Goal: Task Accomplishment & Management: Manage account settings

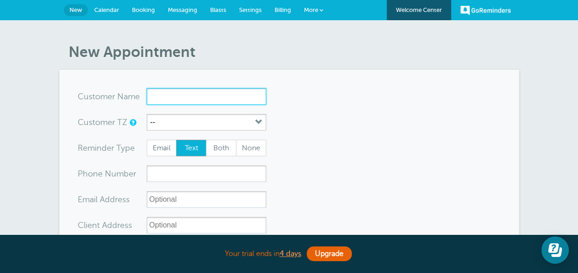
click at [160, 96] on input "x-no-autofill" at bounding box center [207, 96] width 120 height 17
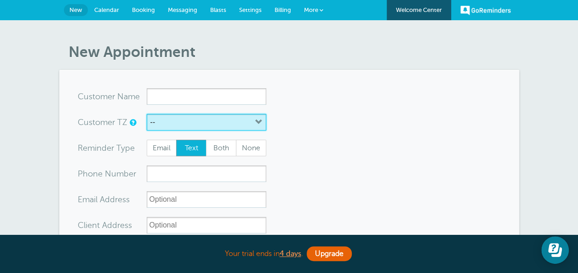
click at [175, 120] on button "--" at bounding box center [207, 122] width 120 height 17
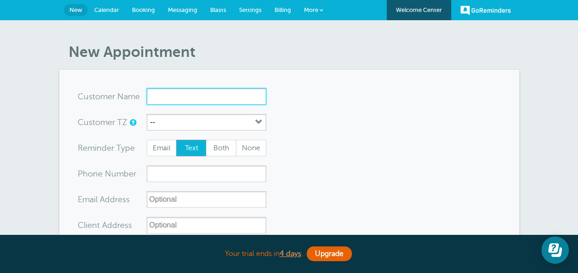
click at [157, 101] on input "x-no-autofill" at bounding box center [207, 96] width 120 height 17
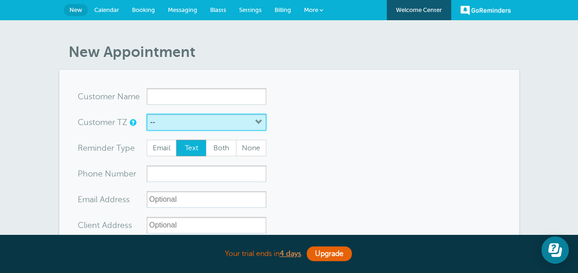
click at [263, 121] on button "--" at bounding box center [207, 122] width 120 height 17
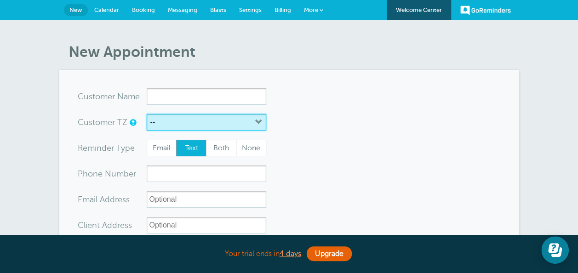
click at [257, 122] on icon "button" at bounding box center [258, 122] width 7 height 7
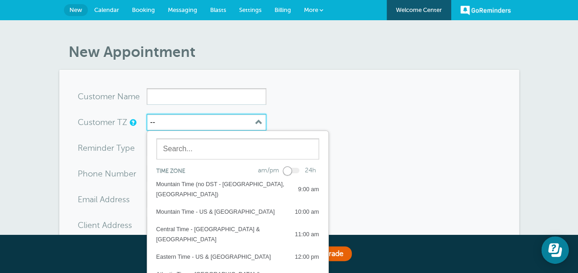
scroll to position [23, 0]
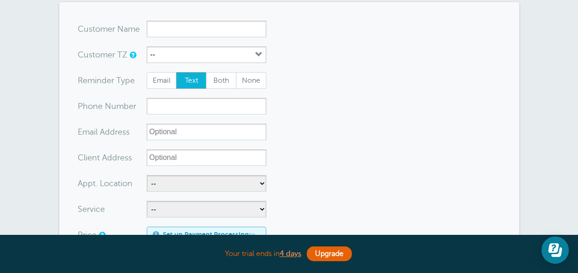
scroll to position [69, 0]
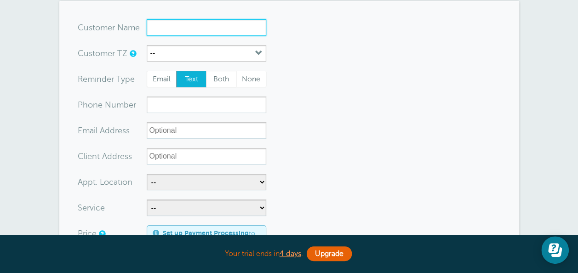
click at [162, 26] on input "x-no-autofill" at bounding box center [207, 27] width 120 height 17
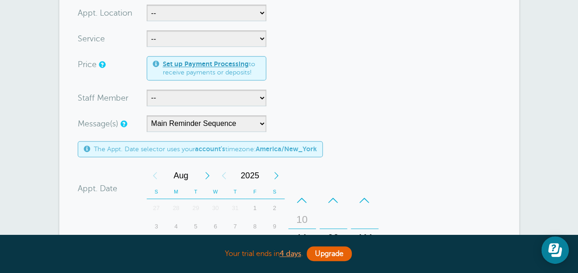
scroll to position [237, 0]
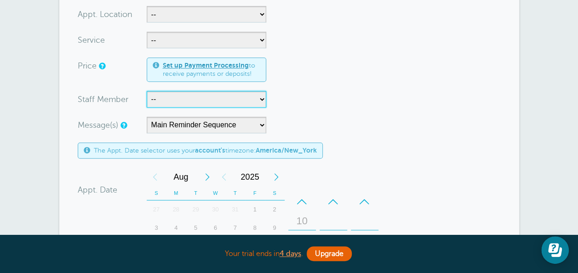
click at [259, 98] on select "-- Ashley Jeffcoat Destiny Hunt Tameisha Jackson" at bounding box center [207, 99] width 120 height 17
click at [394, 117] on form "You are creating a new customer. To use an existing customer select one from th…" at bounding box center [289, 169] width 423 height 634
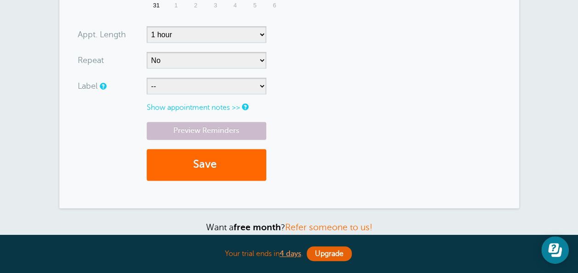
scroll to position [534, 0]
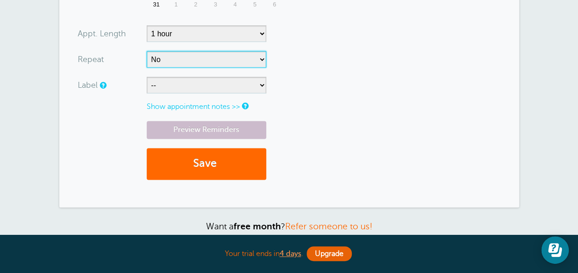
click at [221, 57] on select "No Daily Weekly Every 2 weeks Every 3 weeks Every 4 weeks Monthly Every 5 weeks…" at bounding box center [207, 59] width 120 height 17
select select "RRULE:FREQ=WEEKLY"
click at [147, 51] on select "No Daily Weekly Every 2 weeks Every 3 weeks Every 4 weeks Monthly Every 5 weeks…" at bounding box center [207, 59] width 120 height 17
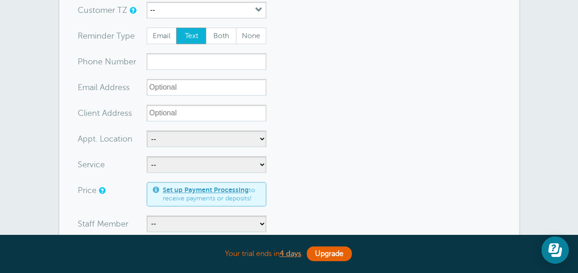
scroll to position [0, 0]
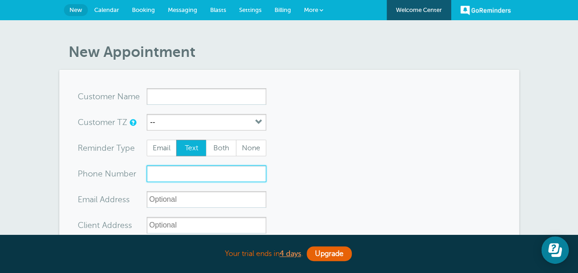
type input "https://app.goreminders.com/a/messaging/chat/inbox"
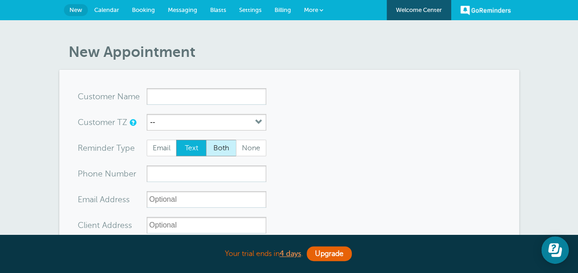
click at [219, 149] on span "Both" at bounding box center [220, 148] width 29 height 16
click at [206, 140] on input "Both" at bounding box center [205, 139] width 0 height 0
radio input "true"
drag, startPoint x: 185, startPoint y: 9, endPoint x: 384, endPoint y: 56, distance: 204.6
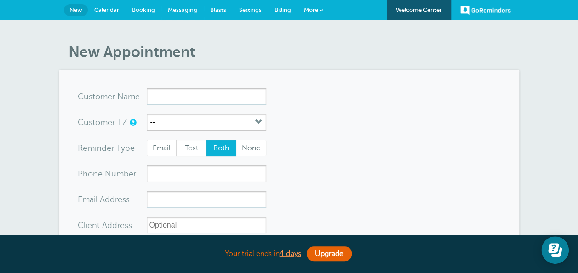
click at [185, 9] on span "Messaging" at bounding box center [182, 9] width 29 height 7
click at [177, 6] on link "Messaging" at bounding box center [182, 10] width 42 height 20
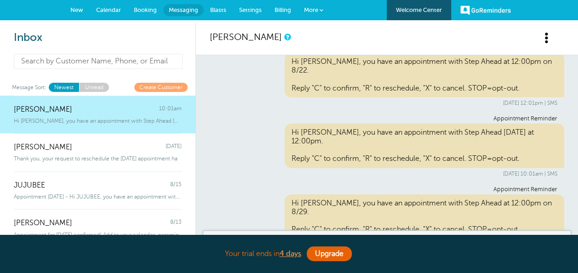
click at [54, 64] on input at bounding box center [98, 61] width 169 height 15
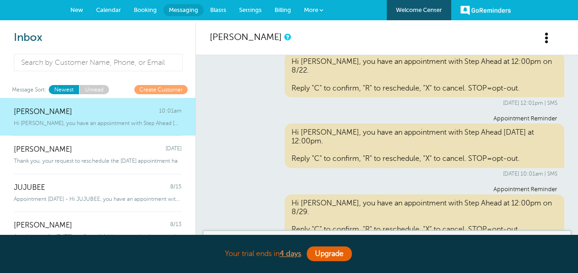
click at [216, 7] on span "Blasts" at bounding box center [218, 9] width 16 height 7
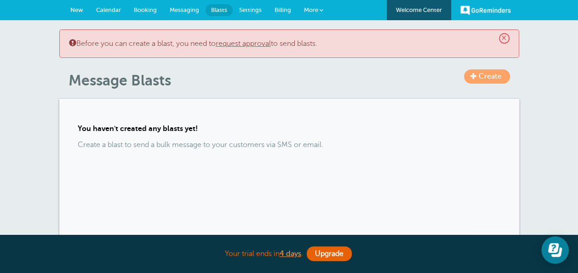
click at [249, 7] on span "Settings" at bounding box center [250, 9] width 23 height 7
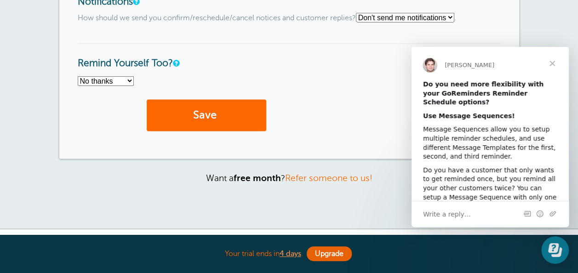
scroll to position [886, 0]
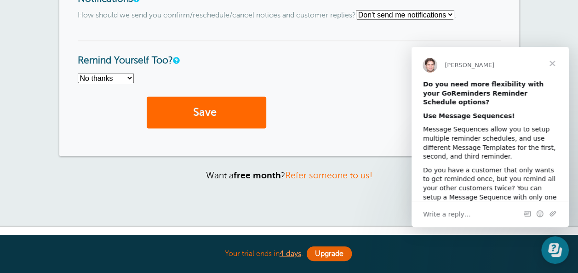
click at [454, 11] on select "Text me Email me Don't send me notifications" at bounding box center [405, 15] width 98 height 10
select select "4"
click at [360, 10] on select "Text me Email me Don't send me notifications" at bounding box center [405, 15] width 98 height 10
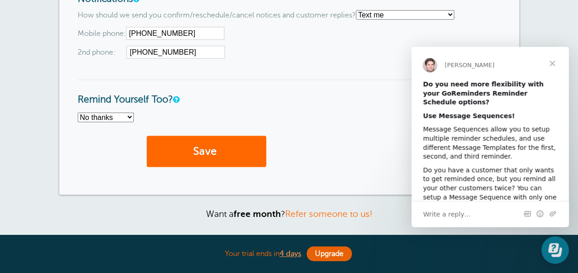
drag, startPoint x: 193, startPoint y: 36, endPoint x: 77, endPoint y: 30, distance: 115.5
click at [78, 30] on div "Mobile phone: (803) 479-2018 2nd phone: (803) 479-2018" at bounding box center [289, 43] width 423 height 32
click at [290, 94] on h3 "Remind Yourself Too?" at bounding box center [289, 93] width 423 height 26
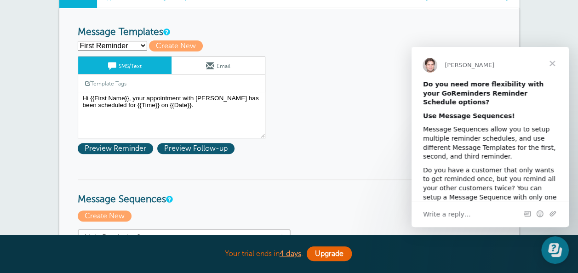
scroll to position [0, 0]
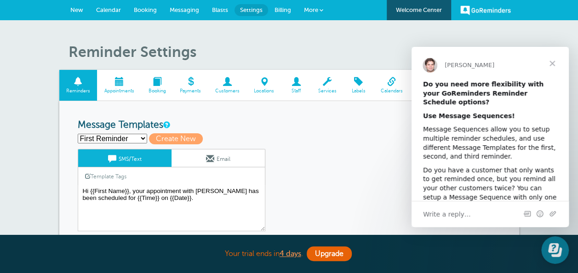
click at [556, 62] on span "Close" at bounding box center [552, 63] width 33 height 33
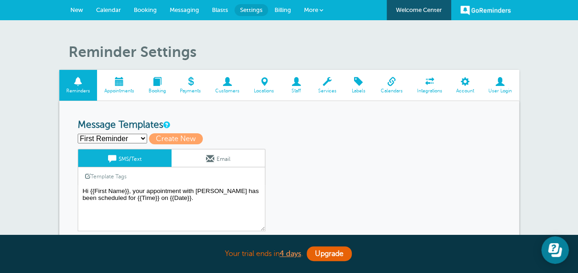
click at [188, 9] on span "Messaging" at bounding box center [184, 9] width 29 height 7
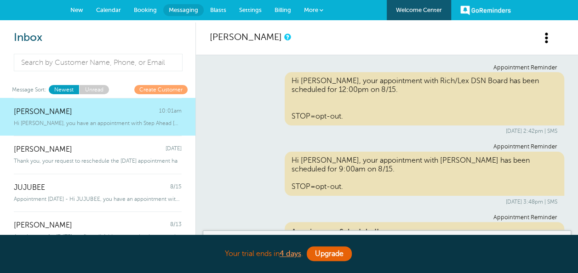
scroll to position [1385, 0]
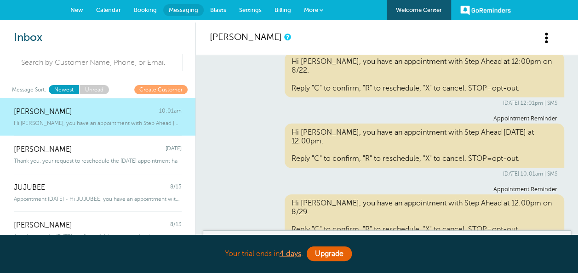
click at [64, 114] on div "joE bLOW 10:01am" at bounding box center [98, 107] width 168 height 18
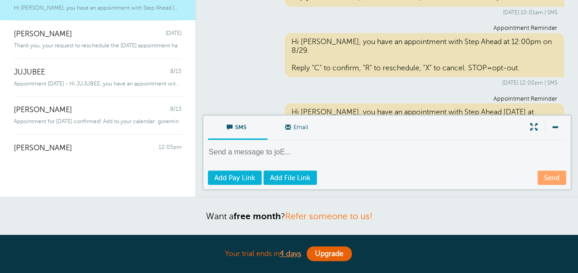
scroll to position [1365, 0]
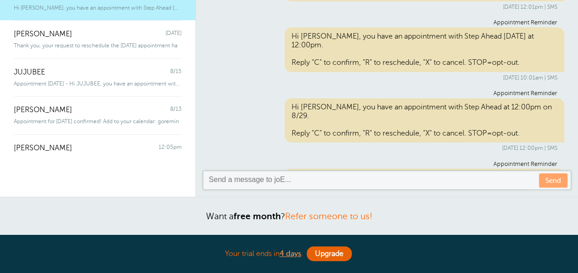
click at [208, 179] on textarea at bounding box center [388, 180] width 360 height 11
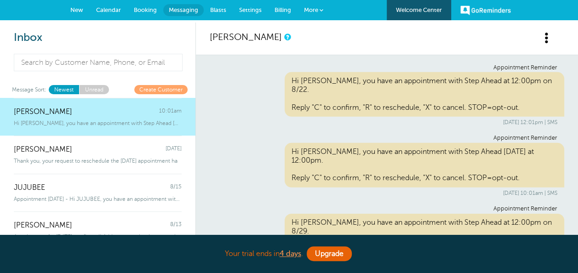
click at [103, 9] on span "Calendar" at bounding box center [108, 9] width 25 height 7
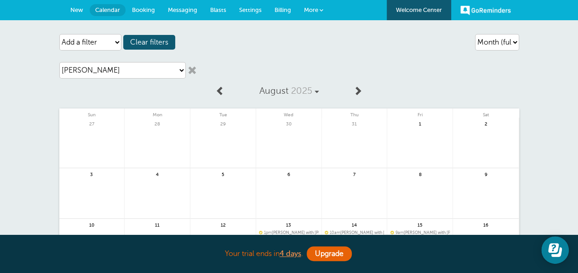
click at [76, 12] on span "New" at bounding box center [76, 9] width 13 height 7
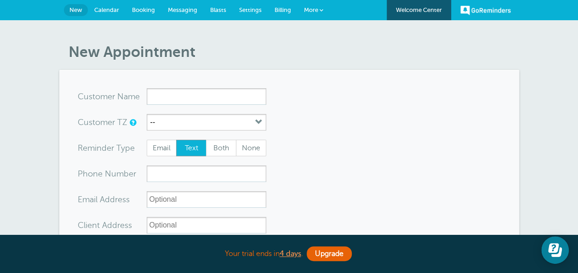
click at [145, 11] on span "Booking" at bounding box center [143, 9] width 23 height 7
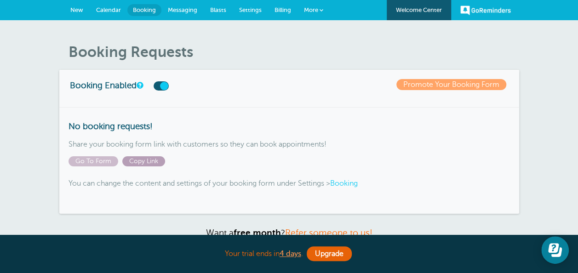
click at [136, 163] on span "Copy Link" at bounding box center [143, 161] width 43 height 10
click at [188, 11] on span "Messaging" at bounding box center [182, 9] width 29 height 7
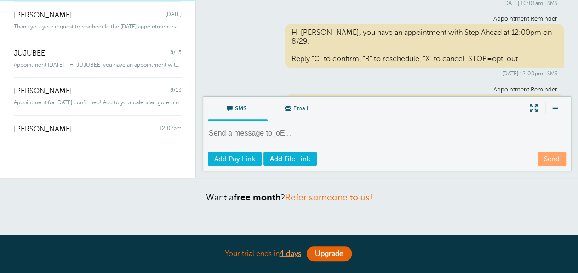
scroll to position [164, 0]
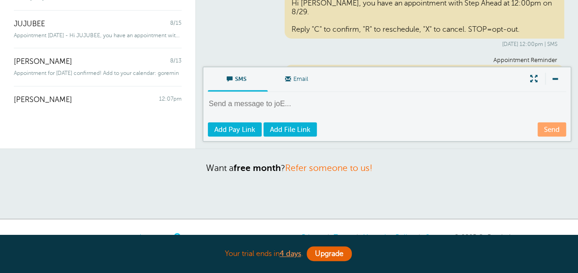
click at [225, 107] on textarea at bounding box center [388, 110] width 360 height 23
click at [216, 115] on textarea "Thank you. Please click this link to re-book." at bounding box center [388, 110] width 360 height 23
drag, startPoint x: 208, startPoint y: 112, endPoint x: 200, endPoint y: 116, distance: 8.4
drag, startPoint x: 200, startPoint y: 116, endPoint x: 392, endPoint y: 118, distance: 191.3
click at [392, 118] on textarea "Thank you. Please click this link to re-book." at bounding box center [388, 110] width 360 height 23
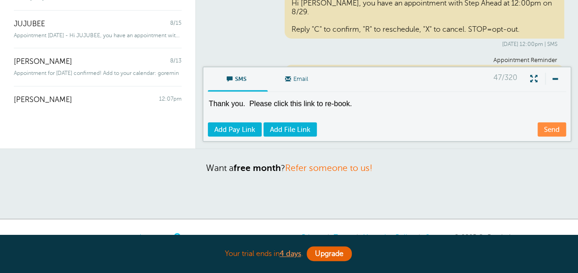
click at [211, 113] on textarea "Thank you. Please click this link to re-book." at bounding box center [388, 110] width 360 height 23
paste textarea "https://www.goreminders.com/book/689b8868549b4134"
click at [362, 97] on div "SMS Email Write Message 97/320 Thank you. Please click this link to re-book. ht…" at bounding box center [387, 104] width 368 height 75
click at [352, 100] on textarea "Thank you. Please click this link to re-book. https://www.goreminders.com/book/…" at bounding box center [388, 110] width 360 height 23
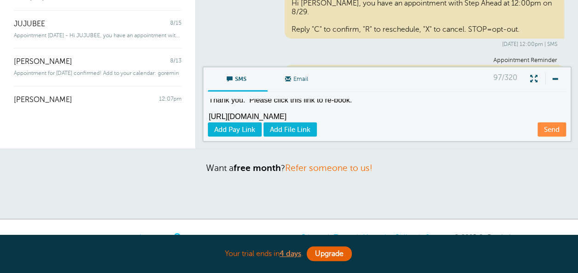
scroll to position [9, 0]
click at [408, 107] on textarea "Thank you. Please click this link to re-book. https://www.goreminders.com/book/…" at bounding box center [388, 110] width 360 height 23
click at [400, 114] on textarea "Thank you. Please click this link to re-book. https://www.goreminders.com/book/…" at bounding box center [388, 110] width 360 height 23
type textarea "Thank you. Please click this link to re-book. https://www.goreminders.com/book/…"
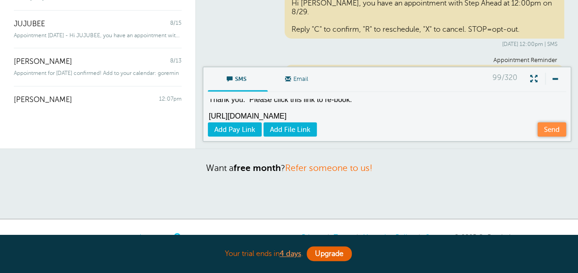
click at [550, 130] on link "Send" at bounding box center [551, 129] width 29 height 14
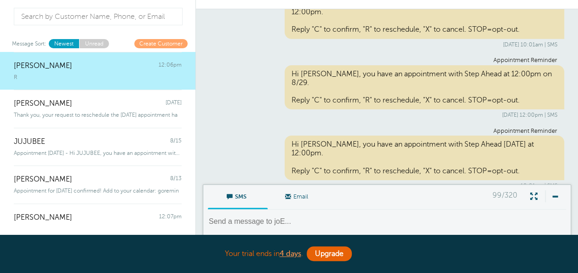
scroll to position [0, 0]
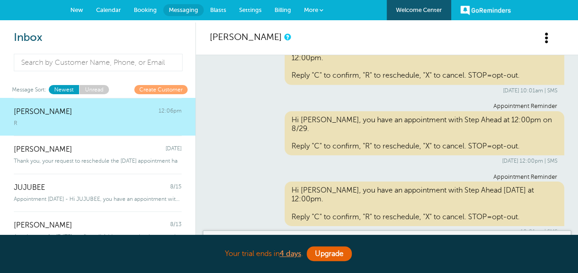
click at [103, 11] on span "Calendar" at bounding box center [108, 9] width 25 height 7
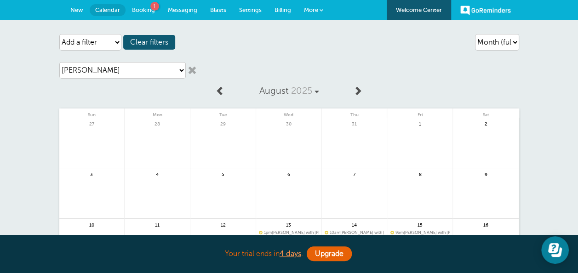
click at [146, 6] on link "Booking 1" at bounding box center [144, 10] width 36 height 20
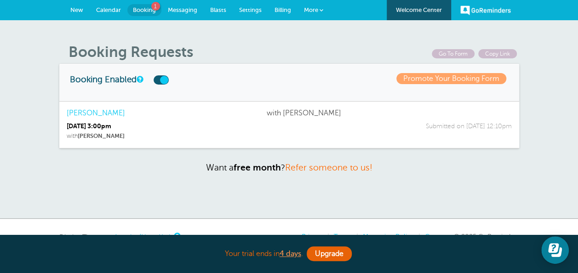
click at [95, 126] on strong "[DATE] 3:00pm" at bounding box center [89, 125] width 45 height 7
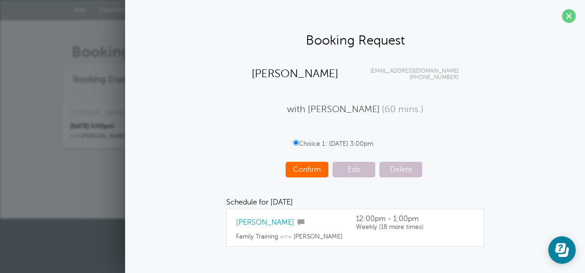
click at [307, 168] on span "Confirm" at bounding box center [306, 170] width 43 height 16
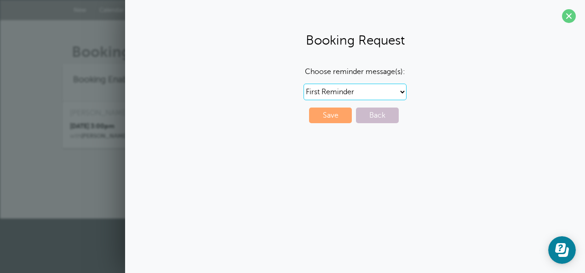
click at [360, 91] on select "First Reminder Second Reminder Third Reminder Main Reminder Sequence" at bounding box center [354, 92] width 103 height 17
click at [359, 92] on select "First Reminder Second Reminder Third Reminder Main Reminder Sequence" at bounding box center [354, 92] width 103 height 17
select select "159121"
click at [303, 84] on select "First Reminder Second Reminder Third Reminder Main Reminder Sequence" at bounding box center [354, 92] width 103 height 17
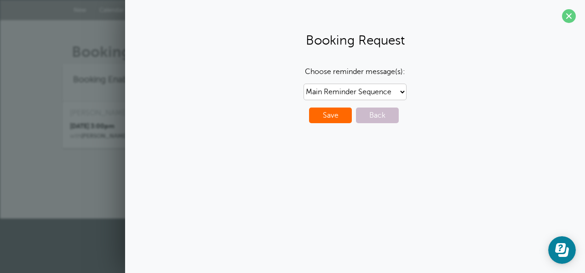
click at [331, 118] on span "Save" at bounding box center [330, 116] width 43 height 16
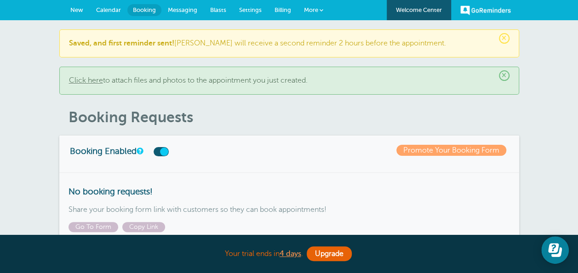
click at [113, 9] on span "Calendar" at bounding box center [108, 9] width 25 height 7
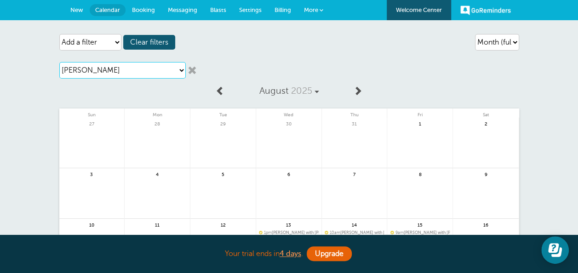
click at [181, 68] on select "Choose a staff member Ashley Jeffcoat Destiny Hunt Tameisha Jackson" at bounding box center [122, 70] width 126 height 17
click at [59, 62] on select "Choose a staff member Ashley Jeffcoat Destiny Hunt Tameisha Jackson" at bounding box center [122, 70] width 126 height 17
drag, startPoint x: 577, startPoint y: 30, endPoint x: 584, endPoint y: 73, distance: 43.3
click at [184, 68] on select "Choose a staff member Ashley Jeffcoat Destiny Hunt Tameisha Jackson" at bounding box center [122, 70] width 126 height 17
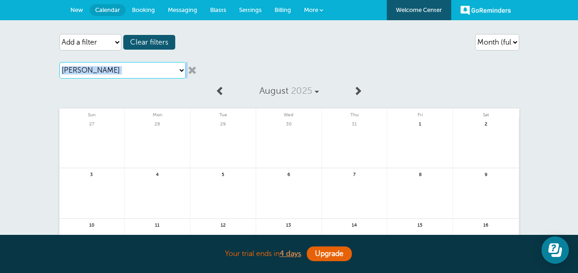
select select "21393"
click at [59, 62] on select "Choose a staff member Ashley Jeffcoat Destiny Hunt Tameisha Jackson" at bounding box center [122, 70] width 126 height 17
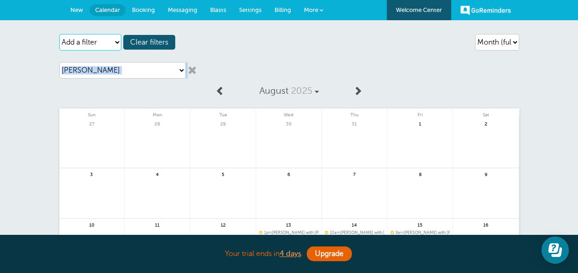
click at [114, 39] on select "Add a filter Customer Search Location Staff Service Label Appointment Status Pa…" at bounding box center [90, 42] width 62 height 17
select select "labels"
click at [59, 34] on select "Add a filter Customer Search Location Staff Service Label Appointment Status Pa…" at bounding box center [90, 42] width 62 height 17
select select
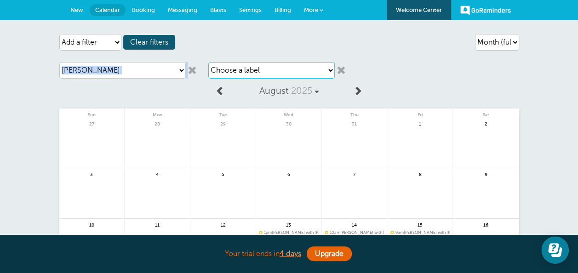
click at [269, 67] on select "Choose a label Early Intervention" at bounding box center [271, 70] width 126 height 17
select select "6743"
click at [208, 62] on select "Choose a label Early Intervention" at bounding box center [271, 70] width 126 height 17
click at [191, 68] on link at bounding box center [192, 70] width 9 height 9
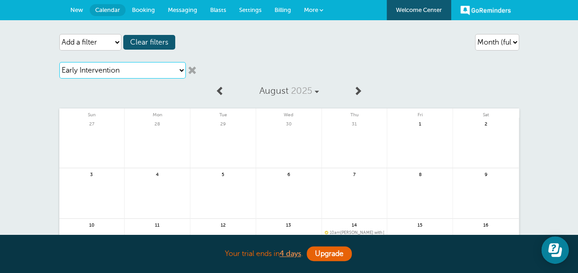
click at [183, 71] on select "Choose a label Early Intervention" at bounding box center [122, 70] width 126 height 17
click at [59, 62] on select "Choose a label Early Intervention" at bounding box center [122, 70] width 126 height 17
click at [116, 41] on select "Add a filter Customer Search Location Staff Service Label Appointment Status Pa…" at bounding box center [90, 42] width 62 height 17
click at [248, 7] on span "Settings" at bounding box center [250, 9] width 23 height 7
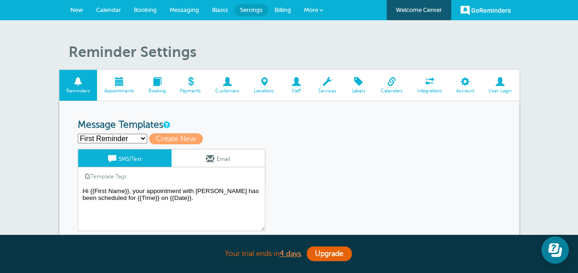
click at [364, 84] on span at bounding box center [358, 81] width 30 height 9
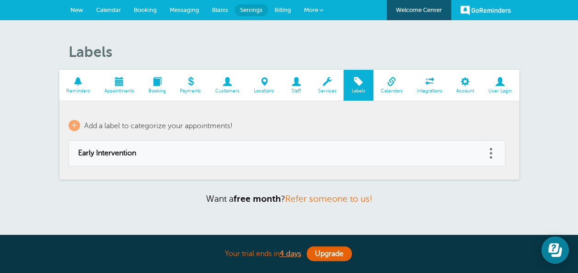
click at [491, 155] on link at bounding box center [490, 153] width 9 height 14
click at [491, 127] on link "Edit" at bounding box center [481, 130] width 28 height 17
type input "Early Intervention"
checkbox input "false"
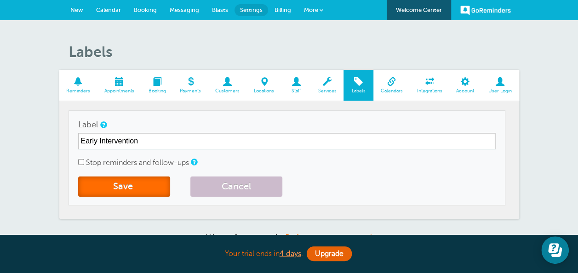
click at [128, 187] on button "Save" at bounding box center [124, 187] width 92 height 20
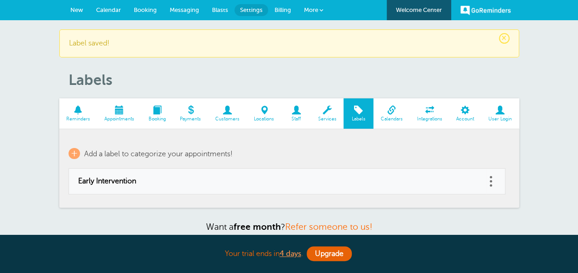
click at [297, 116] on span "Staff" at bounding box center [295, 119] width 21 height 6
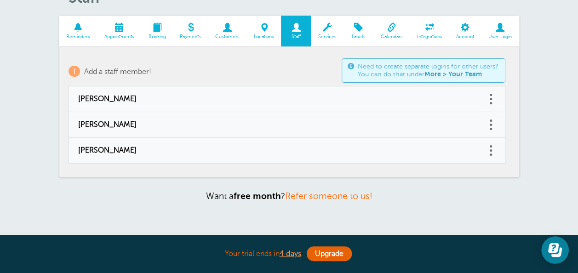
scroll to position [65, 0]
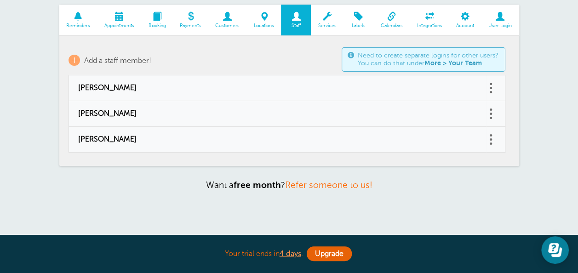
click at [491, 86] on link at bounding box center [490, 88] width 9 height 14
click at [485, 67] on link "Edit" at bounding box center [481, 65] width 28 height 17
type input "Ashley Jeffcoat"
checkbox input "false"
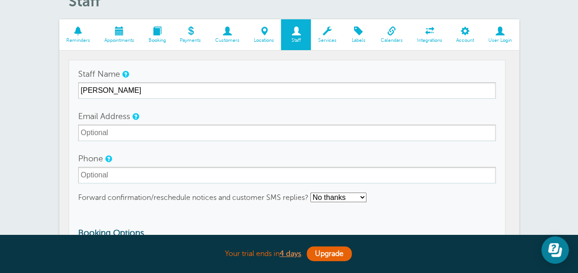
scroll to position [0, 0]
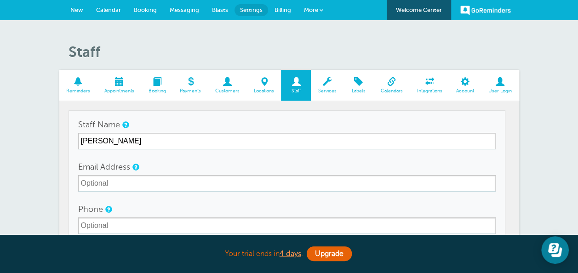
click at [393, 84] on span at bounding box center [391, 81] width 36 height 9
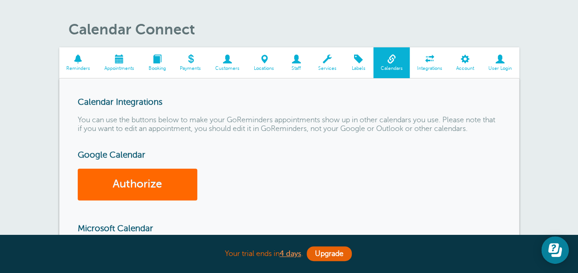
scroll to position [20, 0]
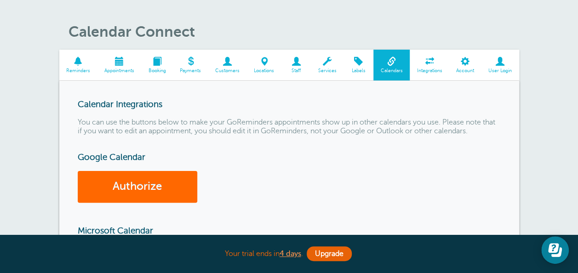
click at [432, 65] on span at bounding box center [430, 61] width 40 height 9
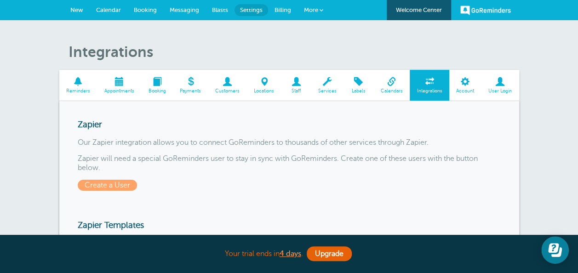
drag, startPoint x: 576, startPoint y: 23, endPoint x: 584, endPoint y: 64, distance: 42.6
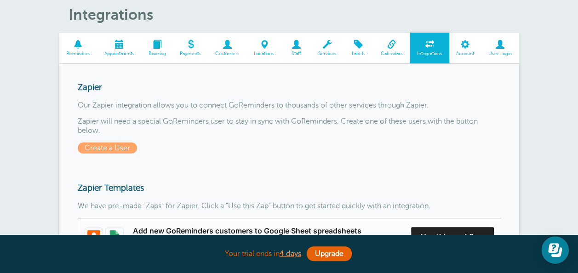
scroll to position [7, 0]
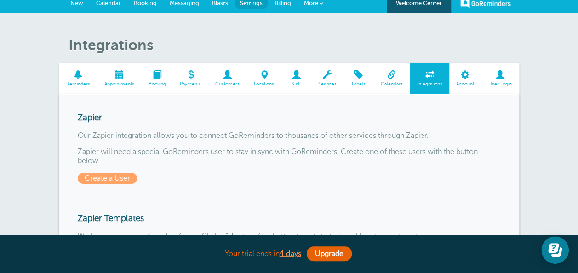
click at [466, 75] on span at bounding box center [465, 74] width 32 height 9
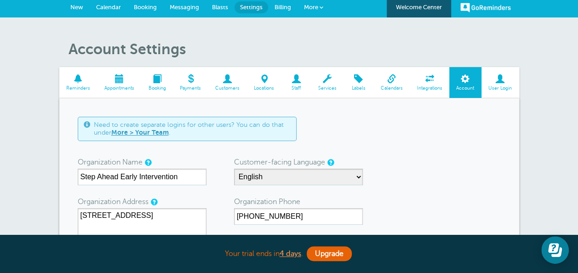
scroll to position [4, 0]
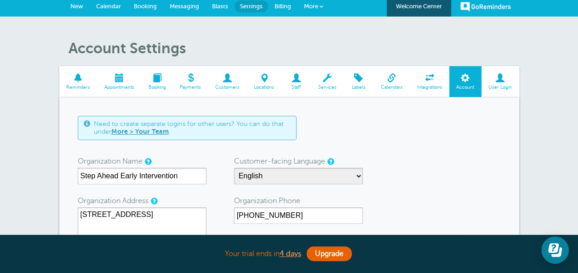
click at [358, 81] on span at bounding box center [358, 78] width 30 height 9
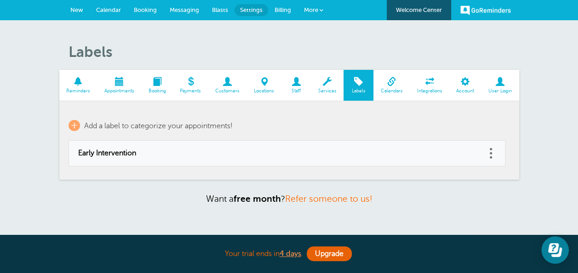
click at [160, 84] on span at bounding box center [157, 81] width 32 height 9
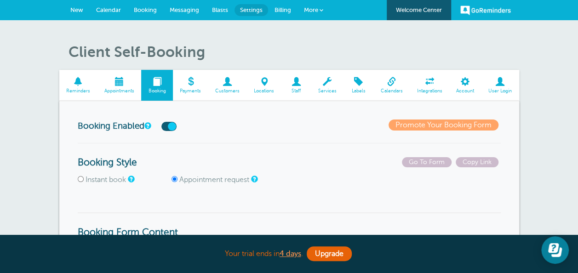
click at [117, 76] on link "Appointments" at bounding box center [119, 85] width 44 height 31
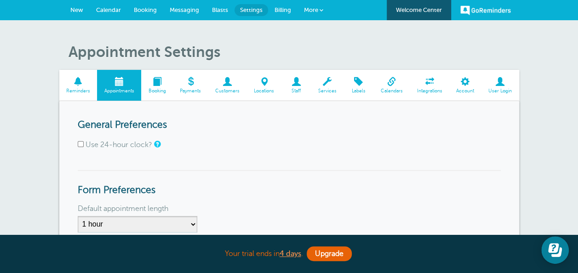
click at [162, 83] on span at bounding box center [157, 81] width 32 height 9
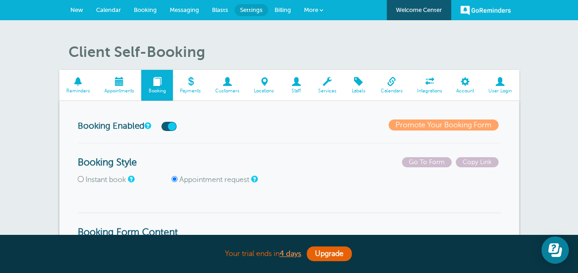
click at [108, 10] on span "Calendar" at bounding box center [108, 9] width 25 height 7
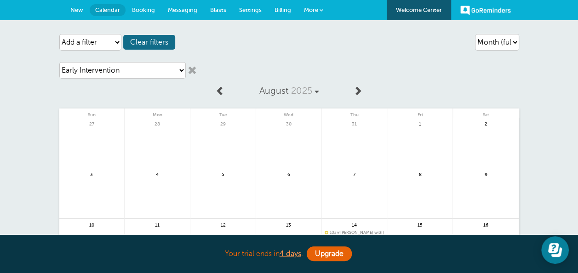
click at [158, 44] on span "Clear filters" at bounding box center [149, 42] width 52 height 15
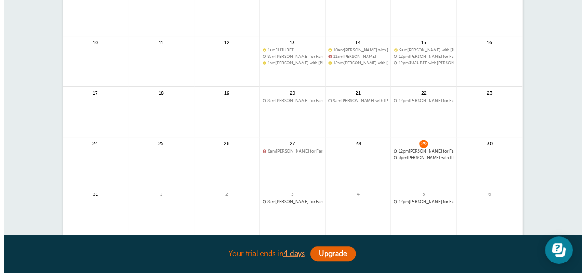
scroll to position [155, 0]
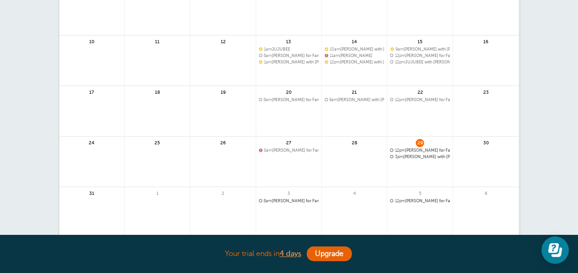
click at [412, 151] on span "12pm joE bLOW for Family Training with Ashley Jeffcoat | Weekly(18 more times)" at bounding box center [420, 150] width 60 height 5
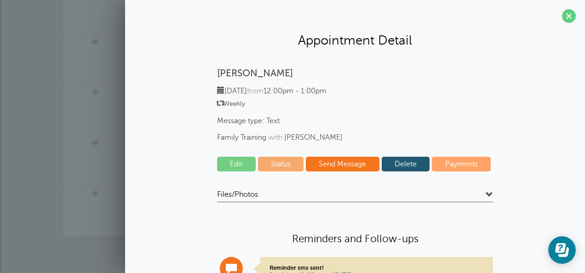
click at [227, 160] on link "Edit" at bounding box center [236, 164] width 39 height 15
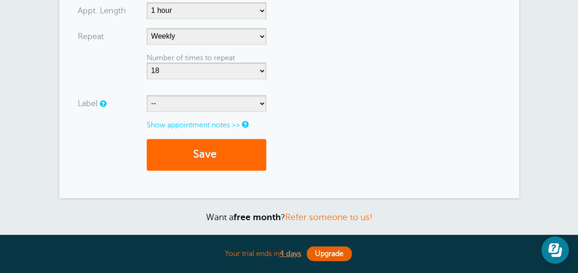
scroll to position [608, 0]
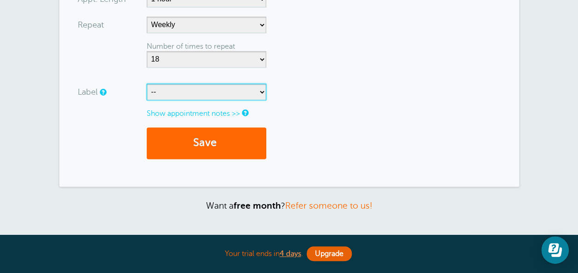
click at [260, 90] on select "-- Early Intervention" at bounding box center [207, 92] width 120 height 17
select select "6743"
click at [147, 84] on select "-- Early Intervention" at bounding box center [207, 92] width 120 height 17
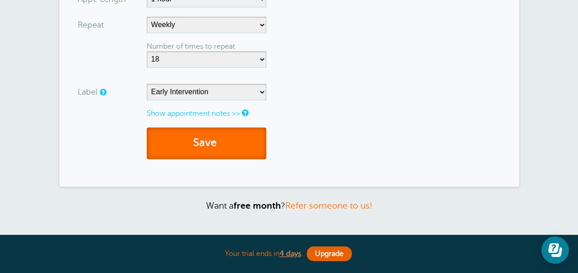
click at [207, 132] on button "Save" at bounding box center [207, 143] width 120 height 32
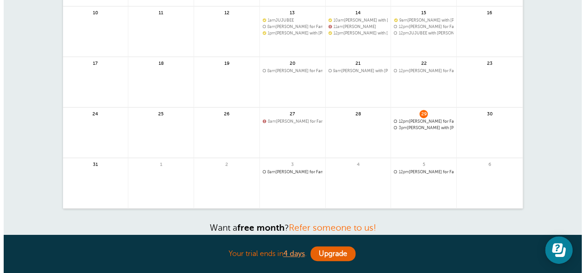
scroll to position [223, 0]
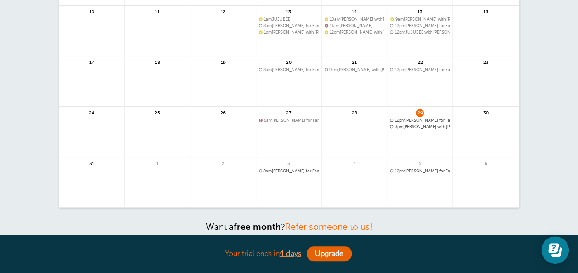
click at [418, 30] on span "12pm JUJUBEE with Ashley Jeffcoat" at bounding box center [420, 32] width 60 height 5
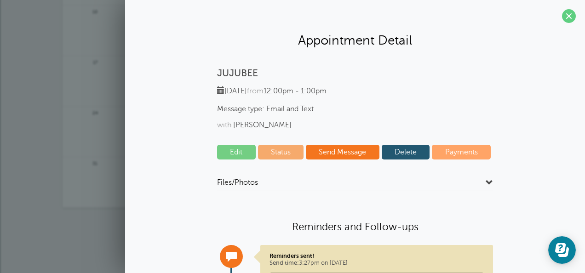
click at [229, 154] on link "Edit" at bounding box center [236, 152] width 39 height 15
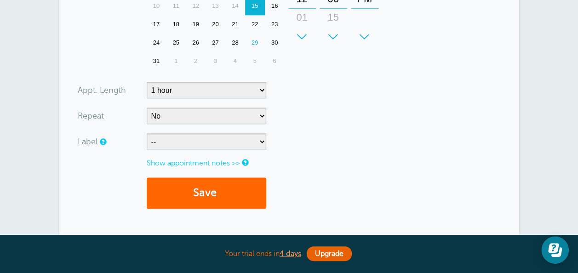
scroll to position [555, 0]
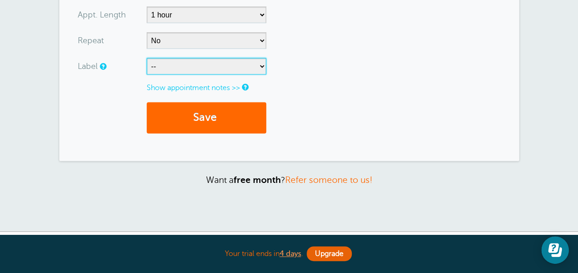
click at [260, 63] on select "-- Early Intervention" at bounding box center [207, 66] width 120 height 17
select select "6743"
click at [147, 58] on select "-- Early Intervention" at bounding box center [207, 66] width 120 height 17
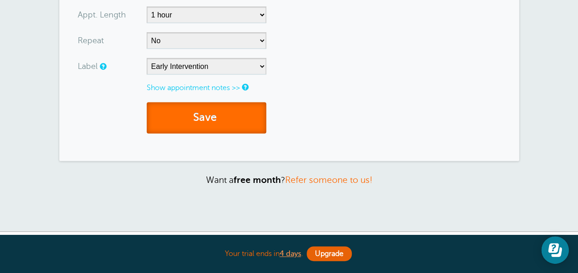
click at [206, 121] on button "Save" at bounding box center [207, 118] width 120 height 32
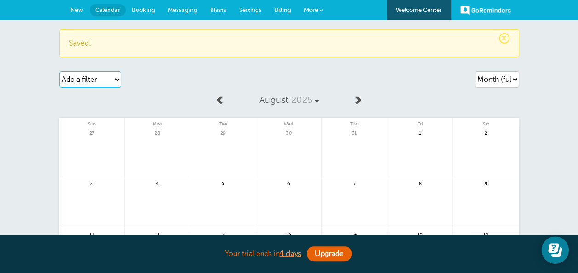
click at [114, 74] on select "Add a filter Customer Search Location Staff Service Label Appointment Status Pa…" at bounding box center [90, 79] width 62 height 17
select select "labels"
click at [59, 71] on select "Add a filter Customer Search Location Staff Service Label Appointment Status Pa…" at bounding box center [90, 79] width 62 height 17
select select
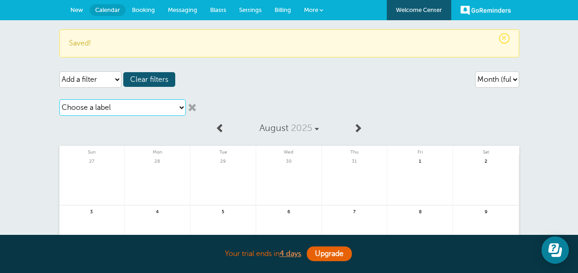
click at [178, 103] on select "Choose a label Early Intervention" at bounding box center [122, 107] width 126 height 17
select select "6743"
click at [59, 99] on select "Choose a label Early Intervention" at bounding box center [122, 107] width 126 height 17
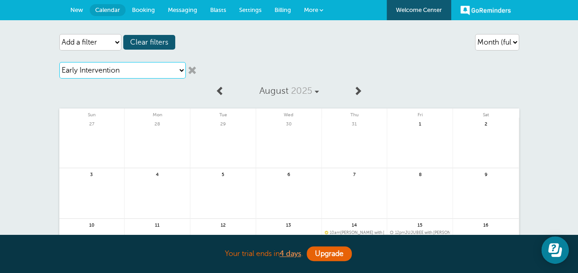
click at [180, 68] on select "Choose a label Early Intervention" at bounding box center [122, 70] width 126 height 17
click at [314, 10] on span "More" at bounding box center [311, 9] width 14 height 7
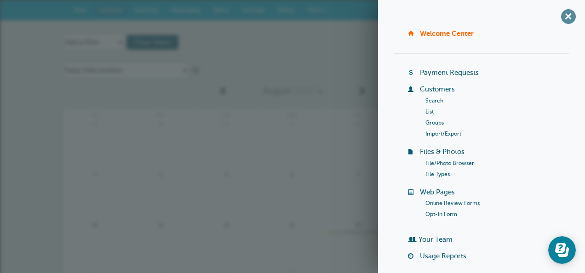
click at [563, 17] on span "+" at bounding box center [568, 16] width 21 height 21
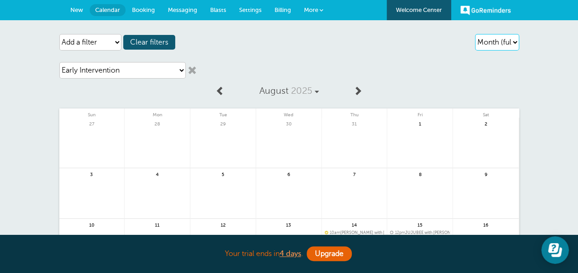
click at [516, 40] on select "Agenda Day Week Month (full view) Month (condensed)" at bounding box center [497, 42] width 44 height 17
click at [475, 34] on select "Agenda Day Week Month (full view) Month (condensed)" at bounding box center [497, 42] width 44 height 17
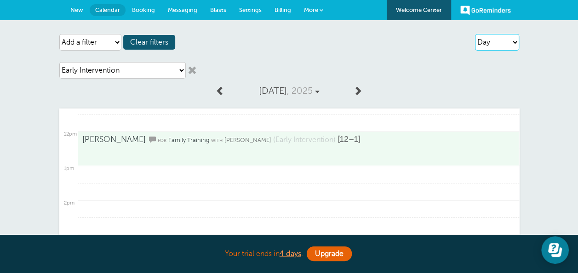
click at [508, 40] on select "Agenda Day Week Month (full view) Month (condensed)" at bounding box center [497, 42] width 44 height 17
select select "week"
click at [475, 34] on select "Agenda Day Week Month (full view) Month (condensed)" at bounding box center [497, 42] width 44 height 17
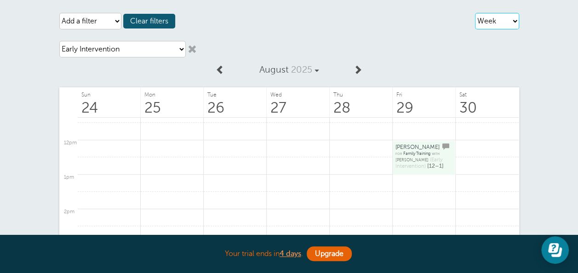
scroll to position [0, 0]
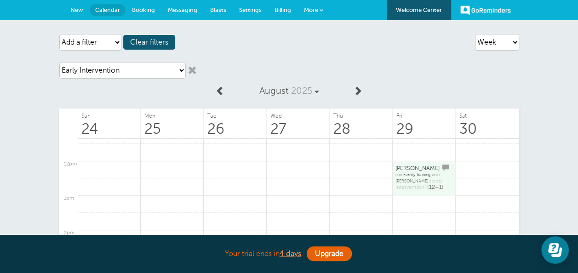
click at [257, 8] on span "Settings" at bounding box center [250, 9] width 23 height 7
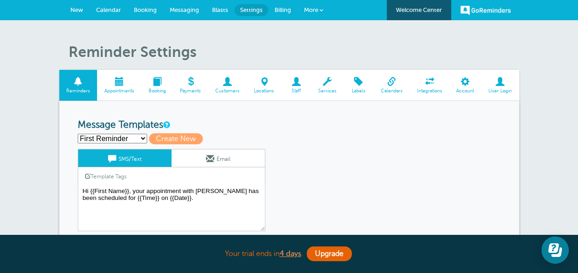
click at [292, 86] on span at bounding box center [296, 81] width 30 height 9
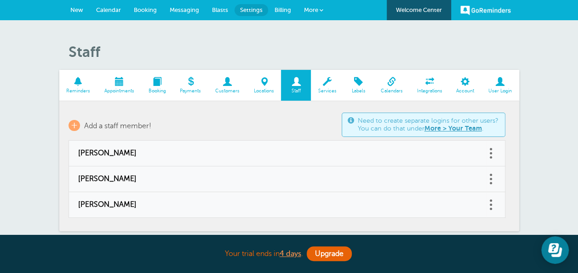
click at [492, 152] on link at bounding box center [490, 153] width 9 height 14
click at [485, 130] on link "Edit" at bounding box center [481, 130] width 28 height 17
type input "[PERSON_NAME]"
checkbox input "false"
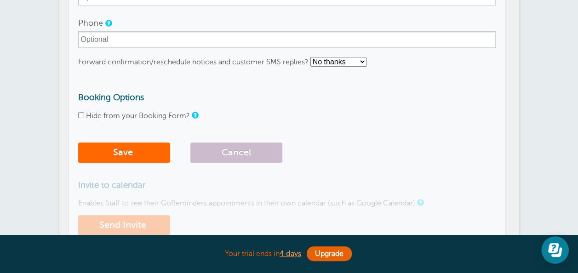
scroll to position [192, 0]
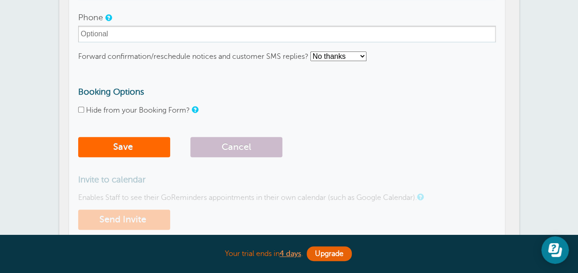
click at [362, 56] on select "No thanks Yes, text me Yes, email me" at bounding box center [338, 56] width 56 height 10
select select "4"
click at [310, 51] on select "No thanks Yes, text me Yes, email me" at bounding box center [338, 56] width 56 height 10
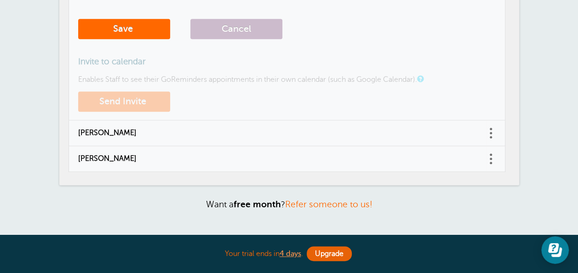
scroll to position [314, 0]
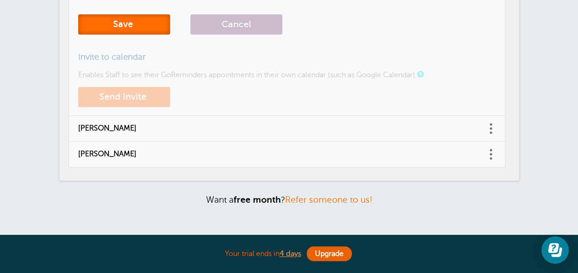
click at [122, 31] on button "Save" at bounding box center [124, 24] width 92 height 20
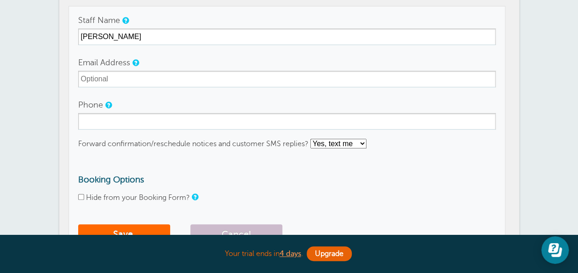
scroll to position [142, 0]
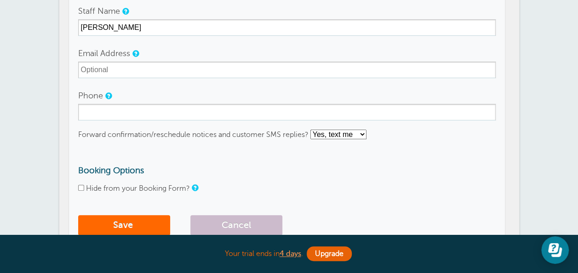
click at [351, 135] on select "No thanks Yes, text me Yes, email me" at bounding box center [338, 135] width 56 height 10
select select "5"
click at [310, 130] on select "No thanks Yes, text me Yes, email me" at bounding box center [338, 135] width 56 height 10
click at [127, 222] on button "Save" at bounding box center [124, 225] width 92 height 20
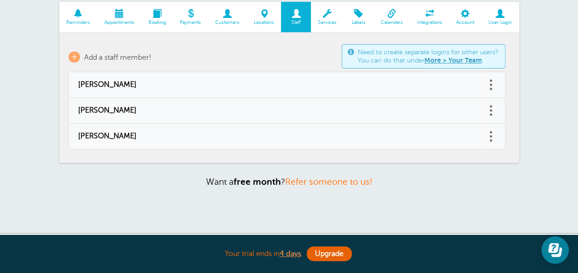
scroll to position [97, 0]
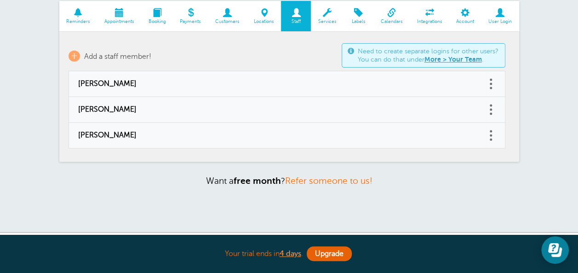
click at [490, 107] on link at bounding box center [490, 110] width 9 height 14
click at [481, 83] on link "Edit" at bounding box center [481, 86] width 28 height 17
type input "Destiny Hunt"
checkbox input "false"
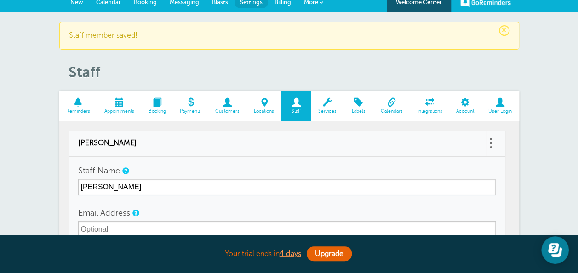
scroll to position [0, 0]
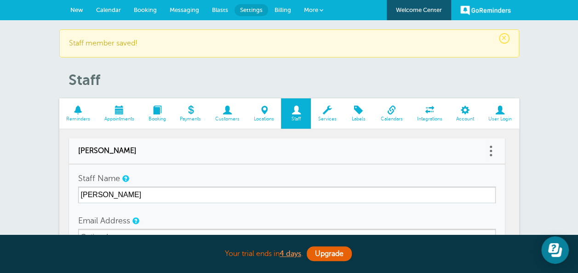
click at [502, 40] on span "×" at bounding box center [504, 38] width 11 height 11
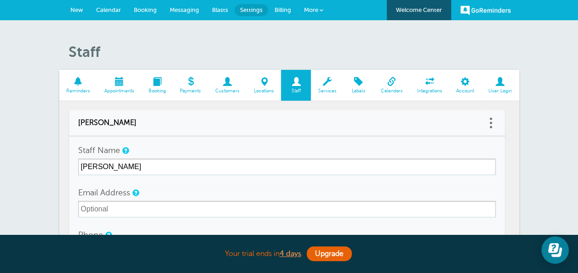
click at [286, 9] on span "Billing" at bounding box center [282, 9] width 17 height 7
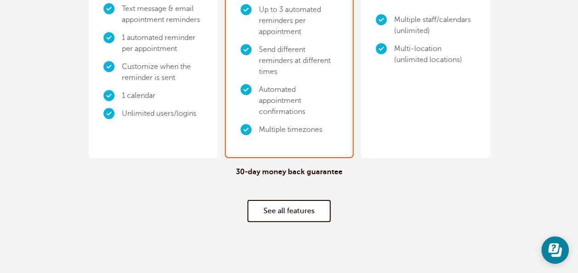
scroll to position [241, 0]
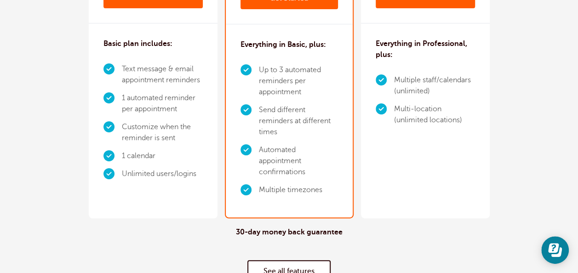
click at [441, 158] on div "Scale $49 /month Get Started $41 /month Billed annually Get Started Everything …" at bounding box center [425, 59] width 129 height 320
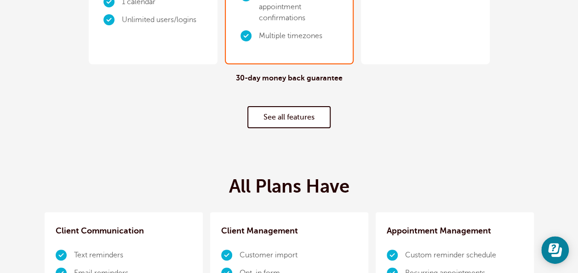
scroll to position [0, 0]
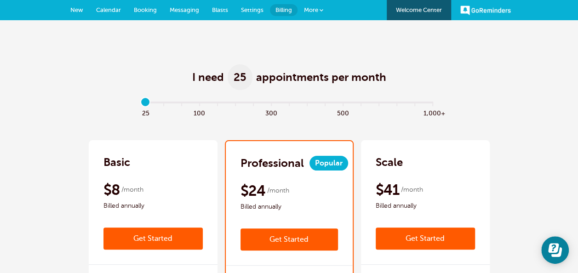
click at [140, 11] on span "Booking" at bounding box center [145, 9] width 23 height 7
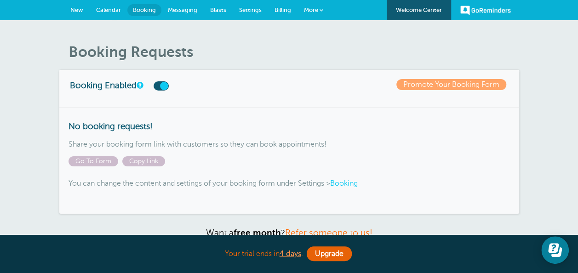
click at [110, 10] on span "Calendar" at bounding box center [108, 9] width 25 height 7
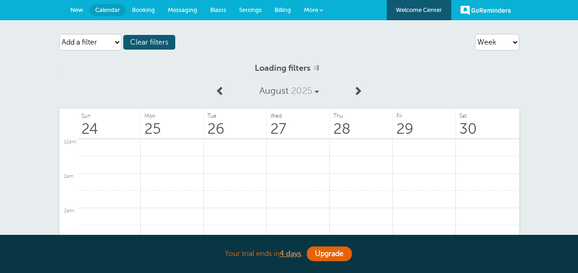
scroll to position [392, 0]
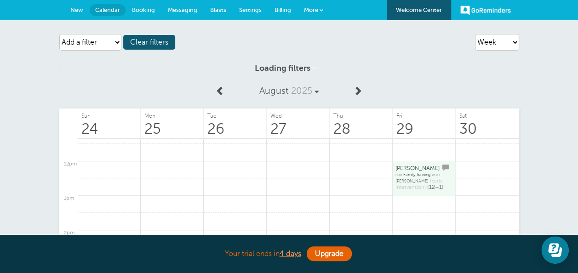
click at [74, 7] on span "New" at bounding box center [76, 9] width 13 height 7
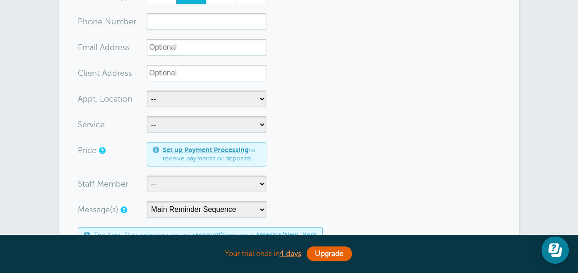
scroll to position [154, 0]
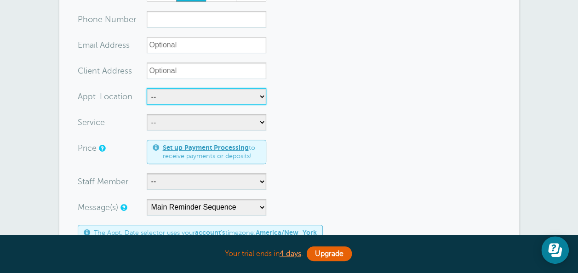
click at [250, 91] on select "-- Billy Dreher Daycare- Loving Hands Jill Smith Home John Jenkins Home" at bounding box center [207, 96] width 120 height 17
select select "24729"
click at [147, 88] on select "-- Billy Dreher Daycare- Loving Hands Jill Smith Home John Jenkins Home" at bounding box center [207, 96] width 120 height 17
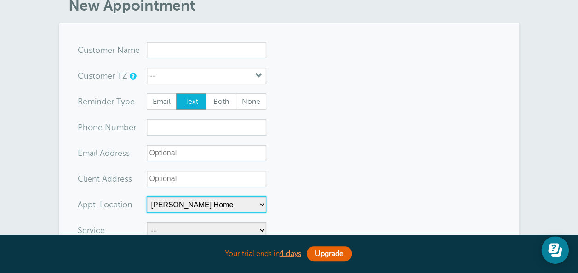
scroll to position [49, 0]
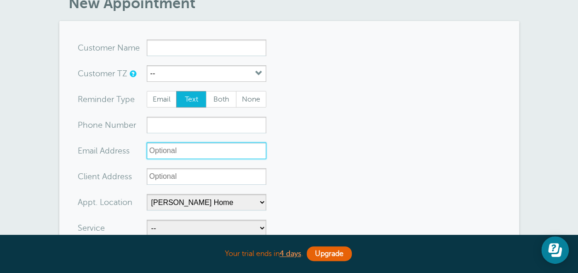
click at [171, 147] on input "xx-no-autofill" at bounding box center [207, 151] width 120 height 17
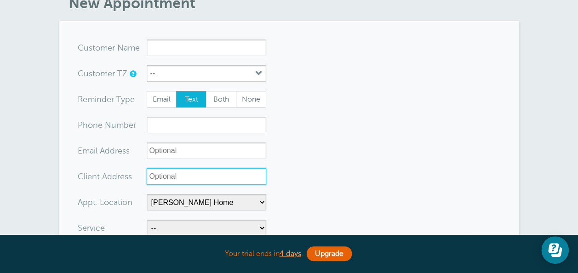
click at [200, 177] on input "Client Address" at bounding box center [207, 176] width 120 height 17
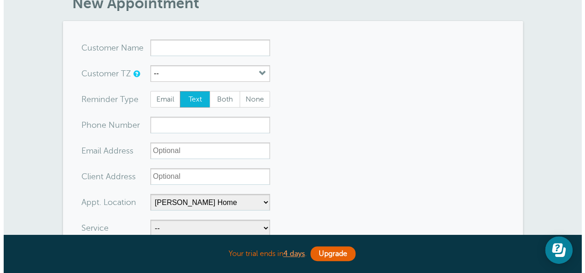
scroll to position [0, 0]
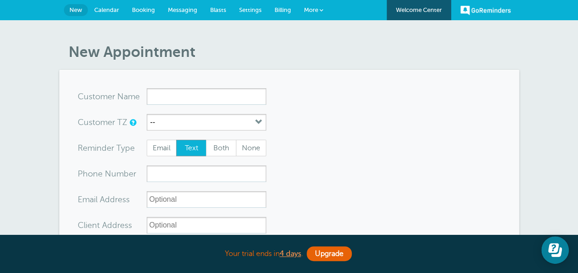
click at [314, 9] on span "More" at bounding box center [311, 9] width 14 height 7
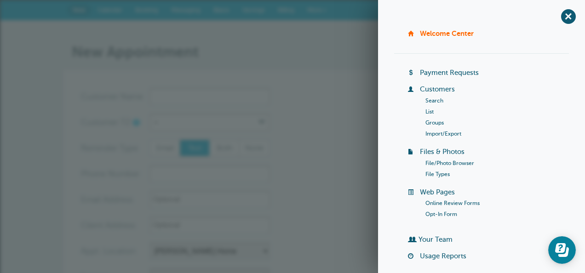
click at [436, 92] on link "Customers" at bounding box center [437, 89] width 35 height 7
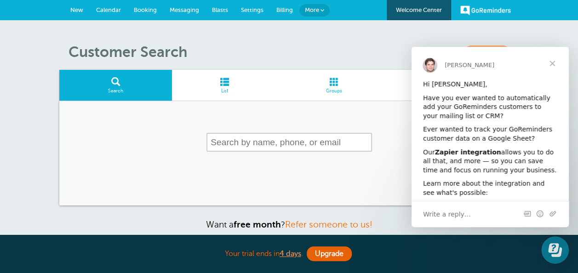
click at [227, 76] on link "List" at bounding box center [224, 85] width 105 height 31
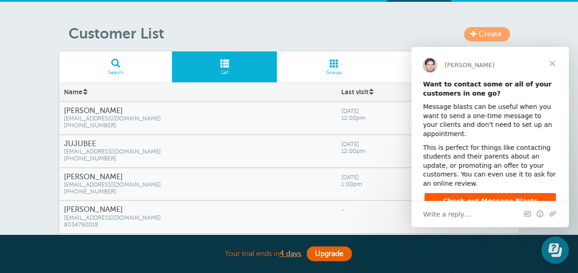
scroll to position [15, 0]
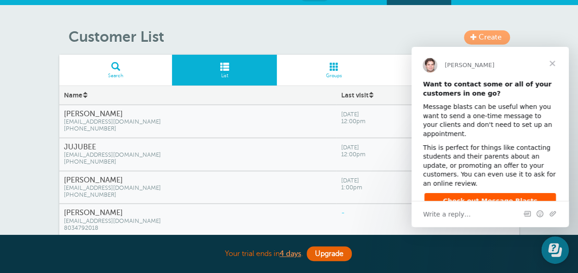
click at [552, 63] on span "Close" at bounding box center [552, 63] width 33 height 33
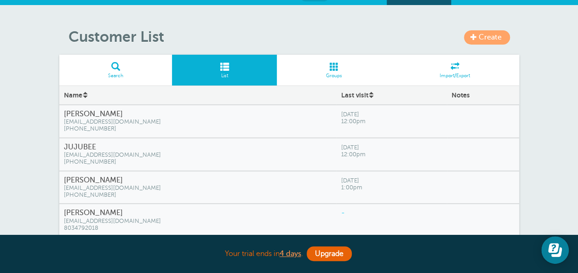
click at [454, 62] on span at bounding box center [455, 66] width 128 height 9
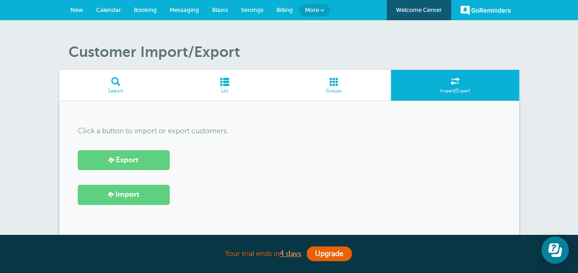
click at [79, 6] on link "New" at bounding box center [77, 10] width 26 height 20
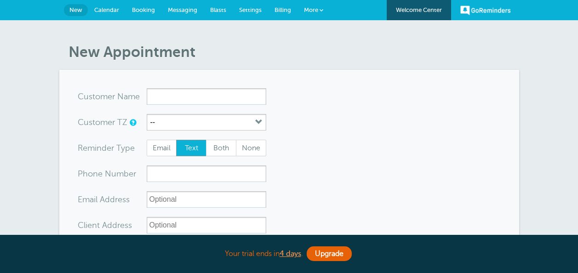
select select "24729"
click at [110, 6] on link "Calendar" at bounding box center [107, 10] width 38 height 20
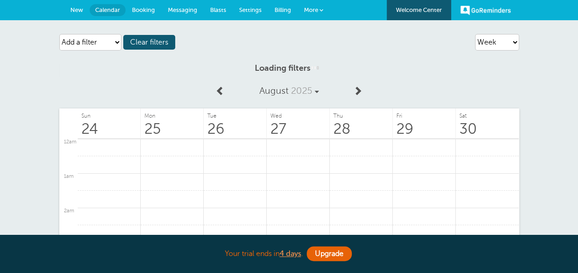
scroll to position [392, 0]
click at [79, 4] on link "New" at bounding box center [77, 10] width 26 height 20
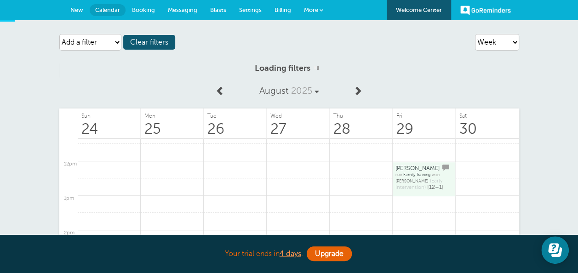
scroll to position [0, 0]
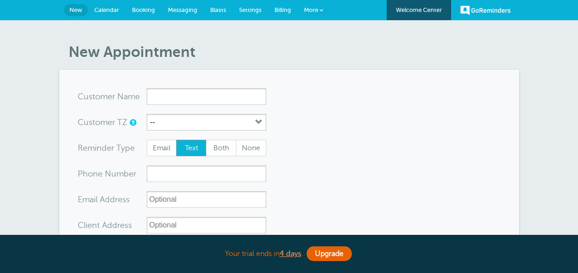
select select "24729"
click at [185, 93] on input "x-no-autofill" at bounding box center [207, 96] width 120 height 17
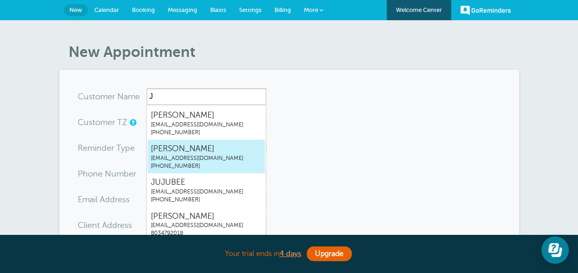
click at [188, 157] on span "JBLOW@GOOGOO.COM" at bounding box center [206, 158] width 111 height 8
type input "joEbLOWJBLOW@GOOGOO.COM8034792018"
type input "joE bLOW"
type input "(803) 479-2018"
type input "JBLOW@GOOGOO.COM"
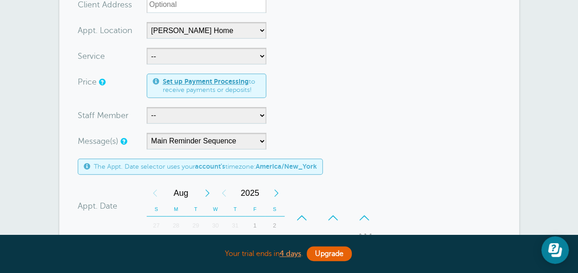
scroll to position [245, 0]
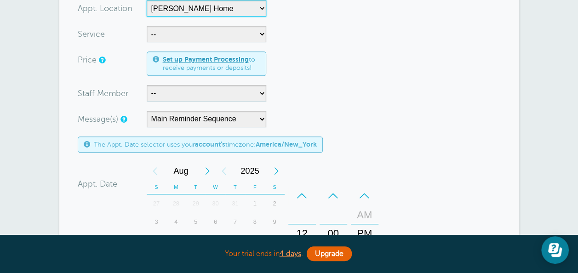
click at [257, 14] on select "-- Billy Dreher Daycare- Loving Hands Jill Smith Home John Jenkins Home" at bounding box center [207, 8] width 120 height 17
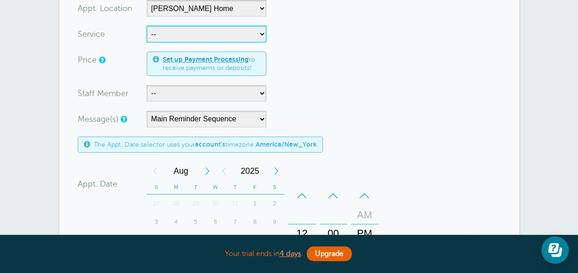
click at [260, 34] on select "-- Annual Assessment Family Training" at bounding box center [207, 34] width 120 height 17
select select "27954"
click at [147, 26] on select "-- Annual Assessment Family Training" at bounding box center [207, 34] width 120 height 17
select select "120"
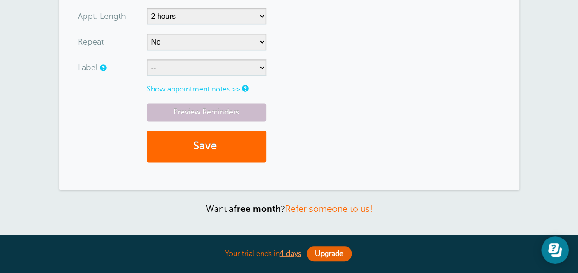
scroll to position [555, 0]
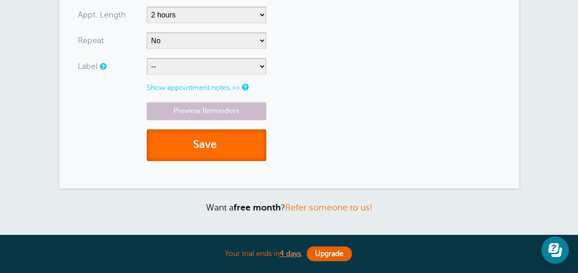
click at [219, 145] on span "submit" at bounding box center [218, 144] width 3 height 12
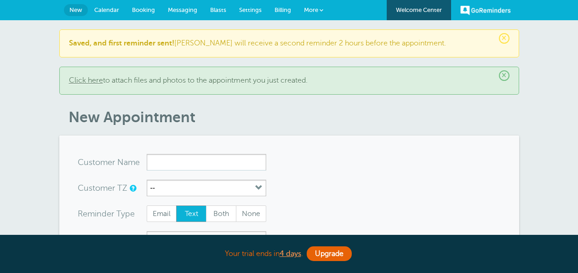
select select "24729"
click at [467, 91] on div "× Click here to attach files and photos to the appointment you just created." at bounding box center [289, 81] width 460 height 28
click at [143, 10] on span "Booking" at bounding box center [143, 9] width 23 height 7
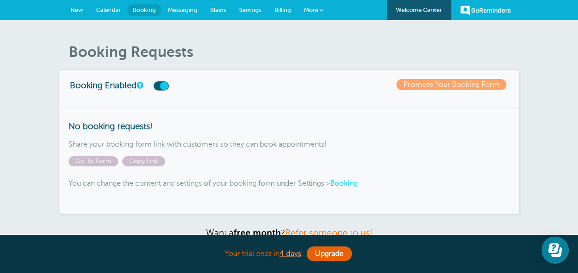
click at [71, 9] on span "New" at bounding box center [76, 9] width 13 height 7
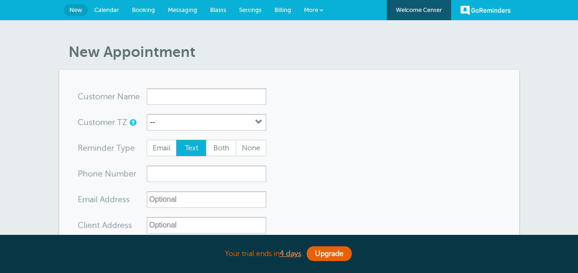
select select "24729"
click at [157, 91] on input "x-no-autofill" at bounding box center [207, 96] width 120 height 17
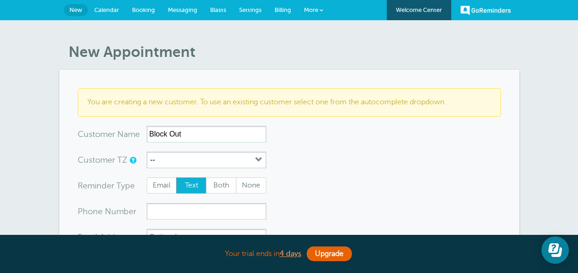
type input "Block Out"
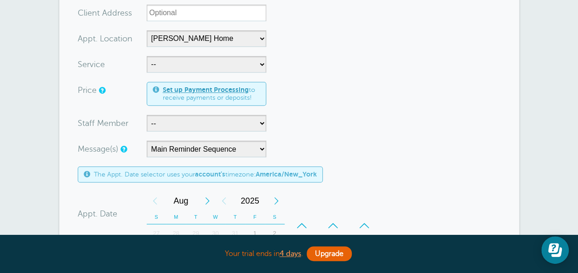
scroll to position [252, 0]
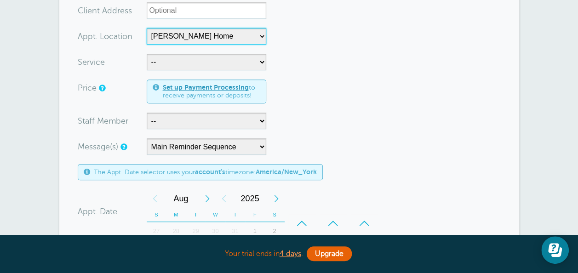
click at [260, 32] on select "-- Billy Dreher Daycare- Loving Hands Jill Smith Home John Jenkins Home" at bounding box center [207, 36] width 120 height 17
select select "24731"
click at [147, 28] on select "-- Billy Dreher Daycare- Loving Hands Jill Smith Home John Jenkins Home" at bounding box center [207, 36] width 120 height 17
click at [255, 32] on select "-- Billy Dreher Daycare- Loving Hands Jill Smith Home John Jenkins Home" at bounding box center [207, 36] width 120 height 17
select select
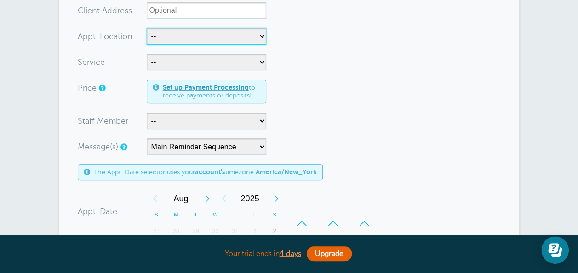
click at [147, 28] on select "-- Billy Dreher Daycare- Loving Hands Jill Smith Home John Jenkins Home" at bounding box center [207, 36] width 120 height 17
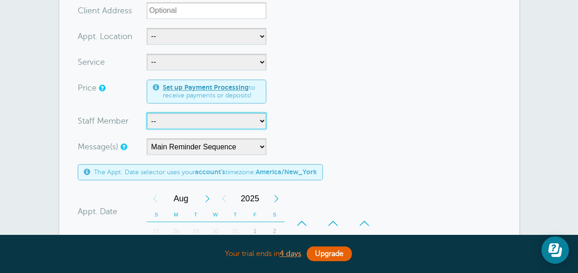
click at [198, 125] on select "-- Ashley Jeffcoat Destiny Hunt Tameisha Jackson" at bounding box center [207, 121] width 120 height 17
select select "21393"
click at [147, 113] on select "-- Ashley Jeffcoat Destiny Hunt Tameisha Jackson" at bounding box center [207, 121] width 120 height 17
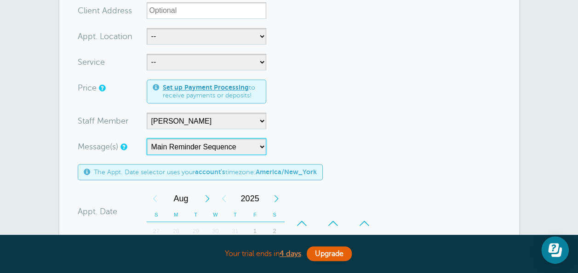
click at [257, 145] on select "Main Reminder Sequence" at bounding box center [207, 146] width 120 height 17
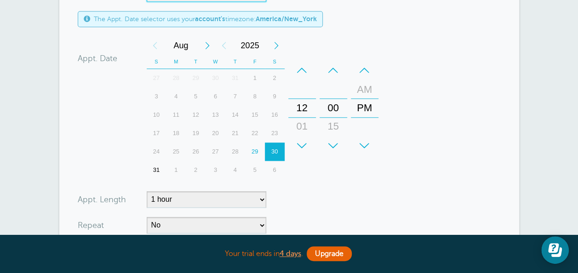
scroll to position [405, 0]
click at [177, 171] on div "1" at bounding box center [176, 171] width 20 height 18
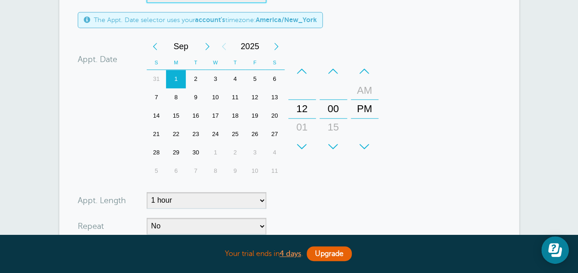
click at [365, 89] on div "AM" at bounding box center [365, 90] width 22 height 18
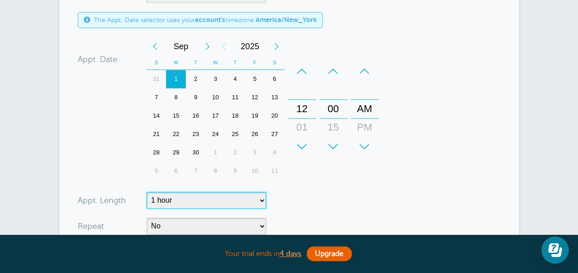
click at [264, 196] on select "5 minutes 10 minutes 15 minutes 20 minutes 25 minutes 30 minutes 35 minutes 40 …" at bounding box center [207, 200] width 120 height 17
select select "720"
click at [147, 192] on select "5 minutes 10 minutes 15 minutes 20 minutes 25 minutes 30 minutes 35 minutes 40 …" at bounding box center [207, 200] width 120 height 17
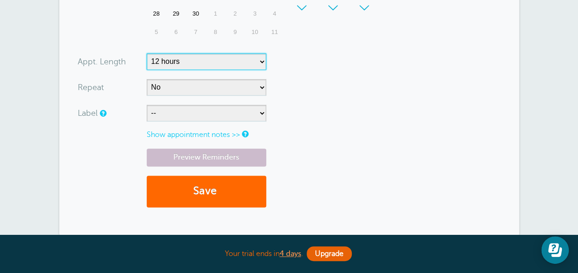
scroll to position [541, 0]
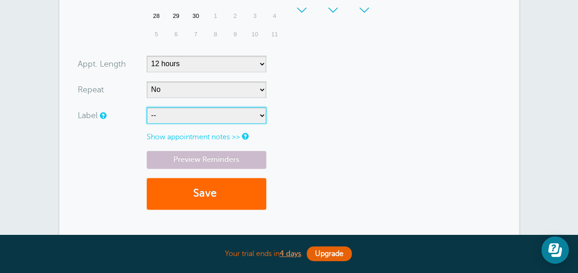
click at [259, 110] on select "-- Early Intervention" at bounding box center [207, 115] width 120 height 17
click at [147, 107] on select "-- Early Intervention" at bounding box center [207, 115] width 120 height 17
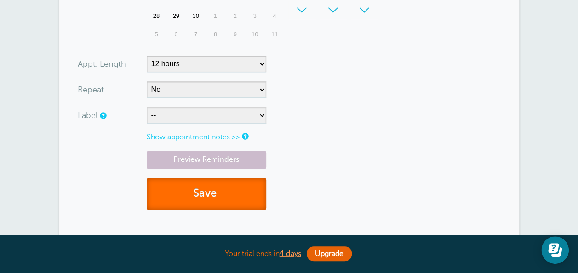
click at [194, 195] on button "Save" at bounding box center [207, 194] width 120 height 32
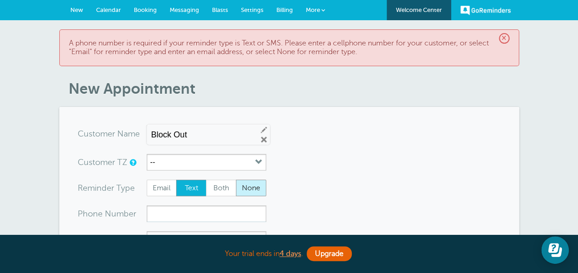
click at [256, 189] on span "None" at bounding box center [250, 188] width 29 height 16
click at [236, 180] on input "None" at bounding box center [235, 179] width 0 height 0
radio input "true"
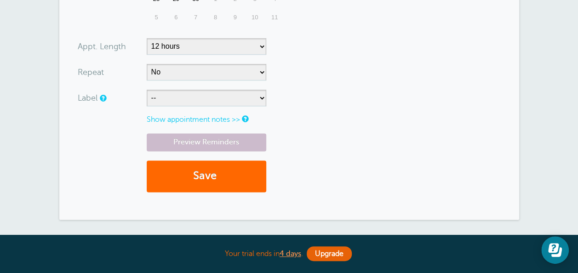
scroll to position [611, 0]
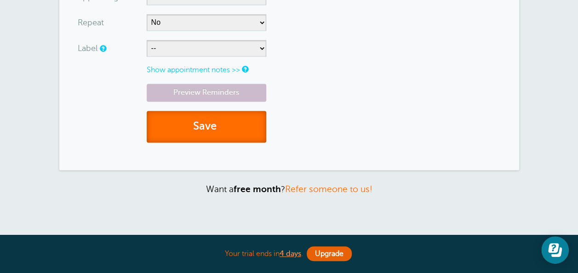
click at [190, 119] on button "Save" at bounding box center [207, 127] width 120 height 32
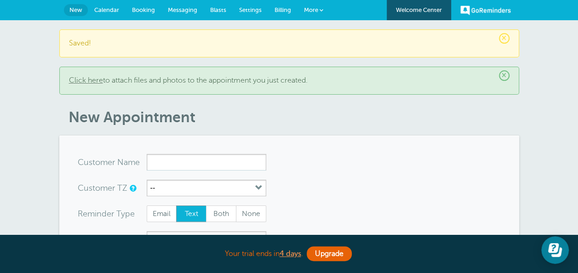
click at [110, 11] on span "Calendar" at bounding box center [106, 9] width 25 height 7
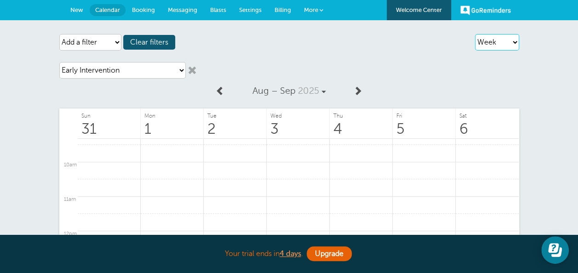
click at [514, 40] on select "Agenda Day Week Month (full view) Month (condensed)" at bounding box center [497, 42] width 44 height 17
select select "month-full"
click at [475, 34] on select "Agenda Day Week Month (full view) Month (condensed)" at bounding box center [497, 42] width 44 height 17
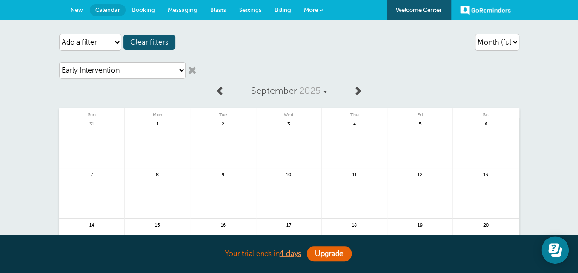
drag, startPoint x: 577, startPoint y: 74, endPoint x: 584, endPoint y: 125, distance: 51.5
click at [577, 125] on html "Your trial ends [DATE] . Upgrade Your trial ends [DATE] . Upgrade GoReminders […" at bounding box center [289, 272] width 578 height 544
click at [431, 73] on div "Choose a payment status Paid Not Paid No price set on appt. Choose an appointme…" at bounding box center [289, 70] width 460 height 26
click at [165, 68] on select "Choose a label Early Intervention" at bounding box center [122, 70] width 126 height 17
click at [151, 40] on span "Clear filters" at bounding box center [149, 42] width 52 height 15
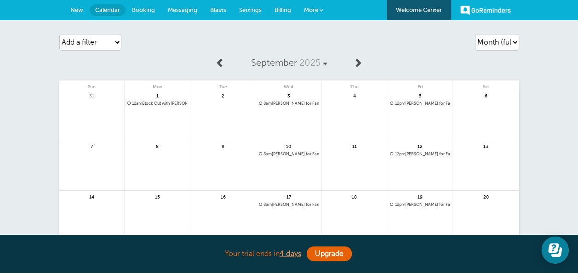
click at [166, 103] on span "12am Block Out with [PERSON_NAME]" at bounding box center [157, 103] width 60 height 5
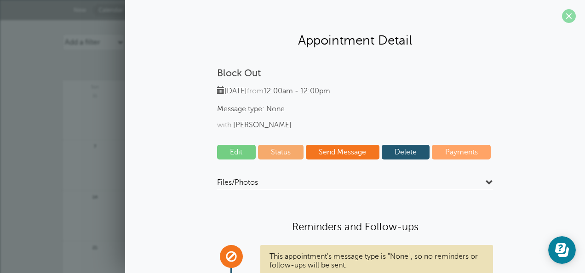
click at [563, 14] on span at bounding box center [569, 16] width 14 height 14
